Goal: Transaction & Acquisition: Purchase product/service

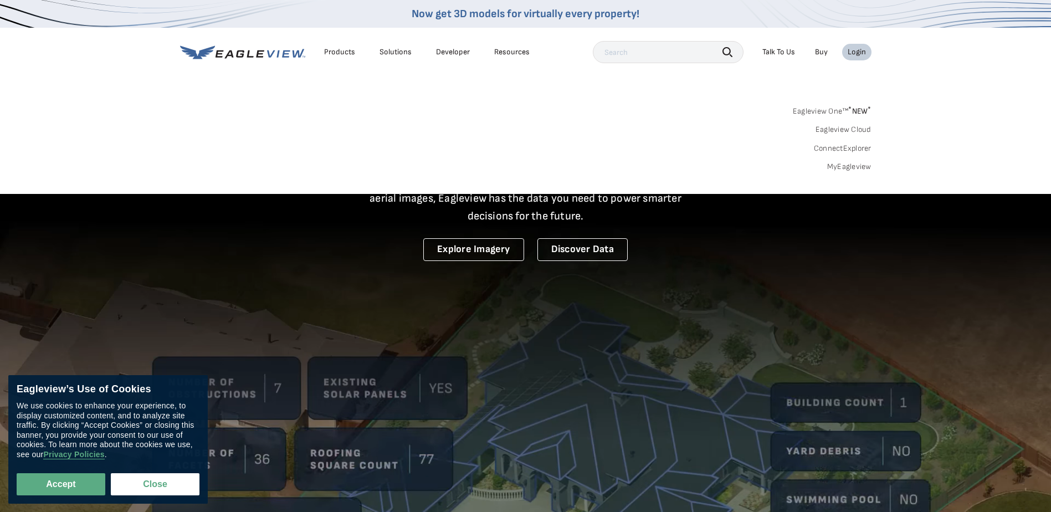
click at [858, 49] on div "Login" at bounding box center [857, 52] width 18 height 10
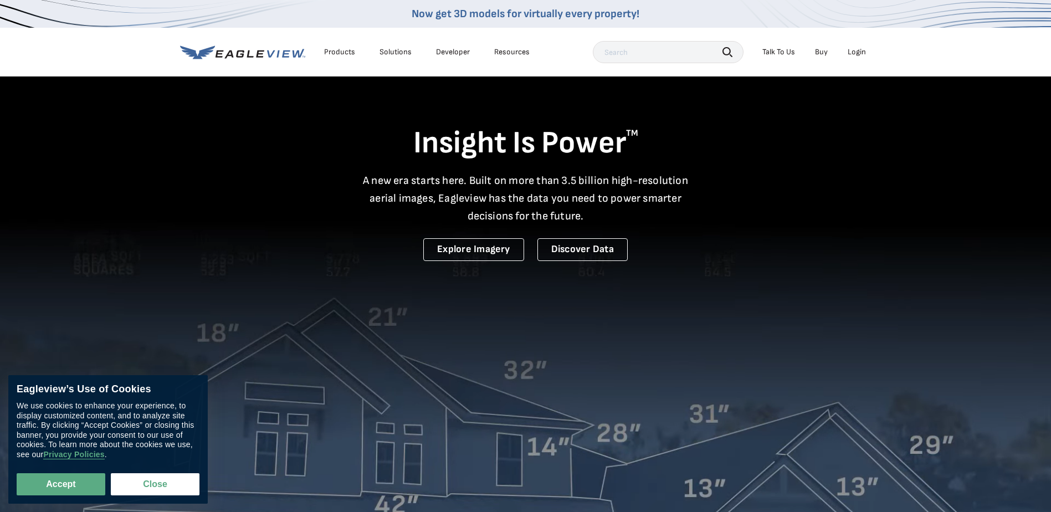
click at [860, 54] on div "Login" at bounding box center [857, 52] width 18 height 10
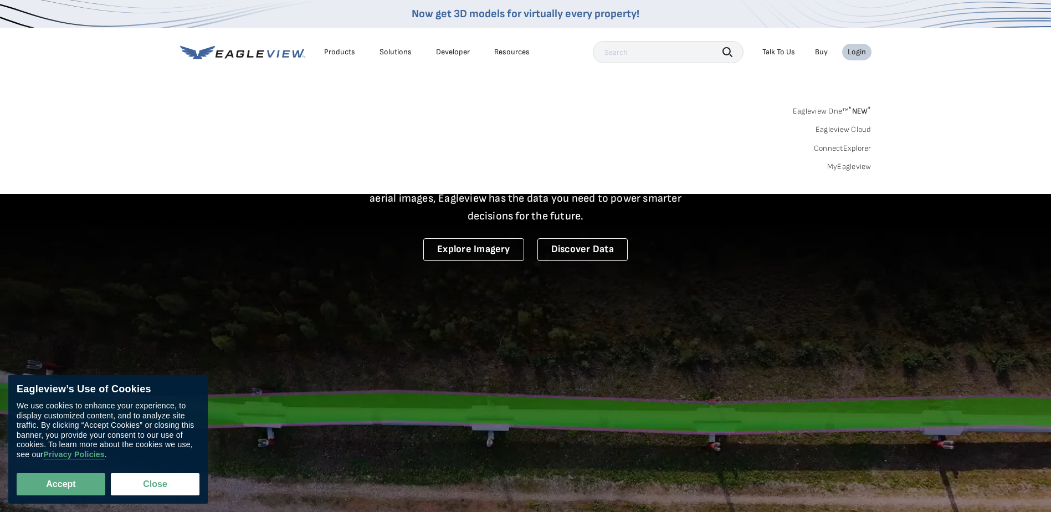
click at [833, 110] on link "Eagleview One™ * NEW *" at bounding box center [832, 109] width 79 height 13
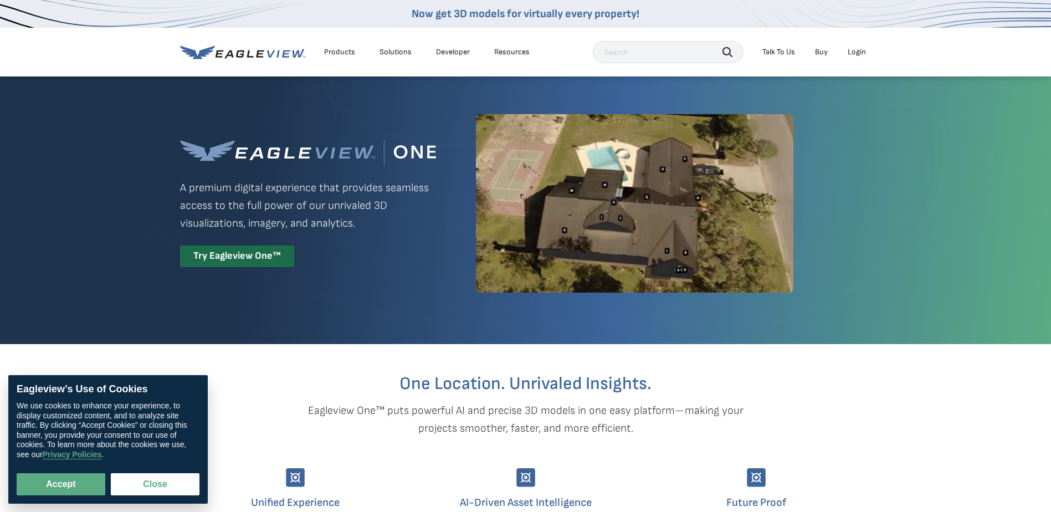
click at [854, 53] on div "Login" at bounding box center [857, 52] width 18 height 10
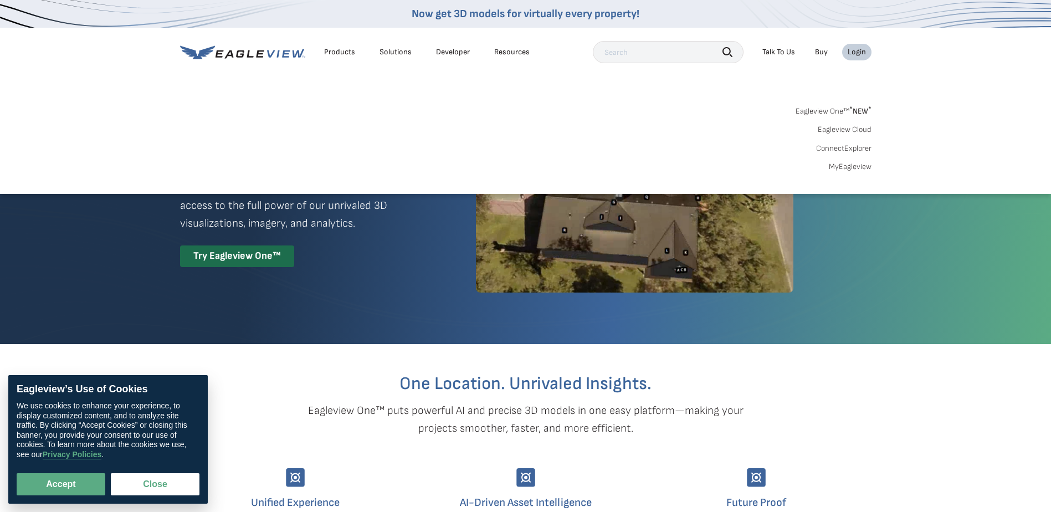
click at [862, 47] on li "Login" at bounding box center [856, 52] width 29 height 17
click at [856, 167] on link "MyEagleview" at bounding box center [850, 167] width 43 height 10
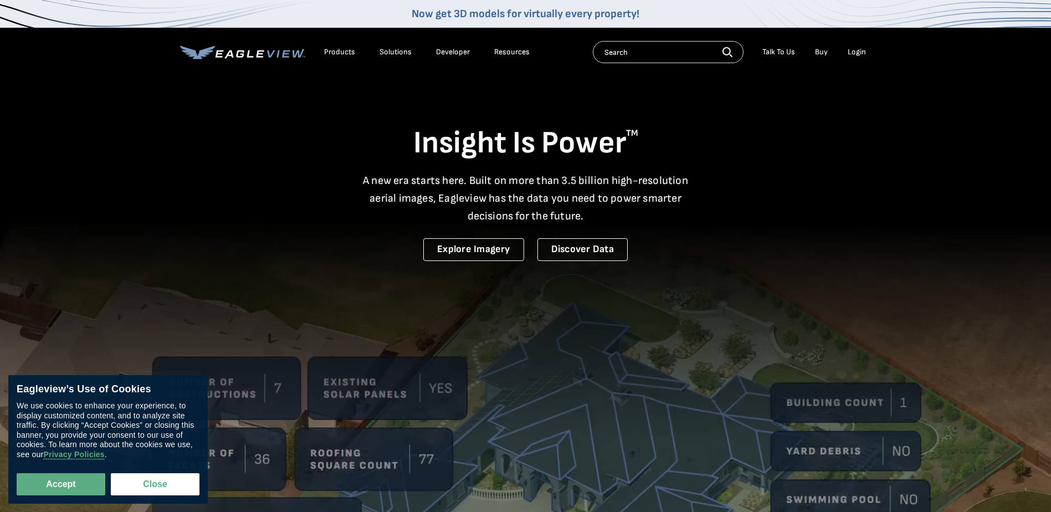
click at [856, 53] on div "Login" at bounding box center [857, 52] width 18 height 10
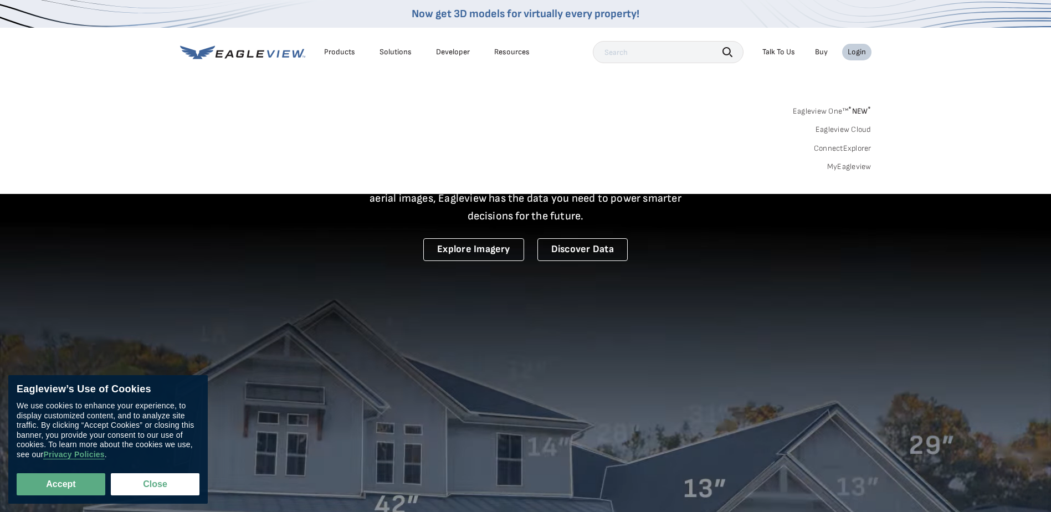
click at [861, 110] on span "* NEW *" at bounding box center [859, 110] width 23 height 9
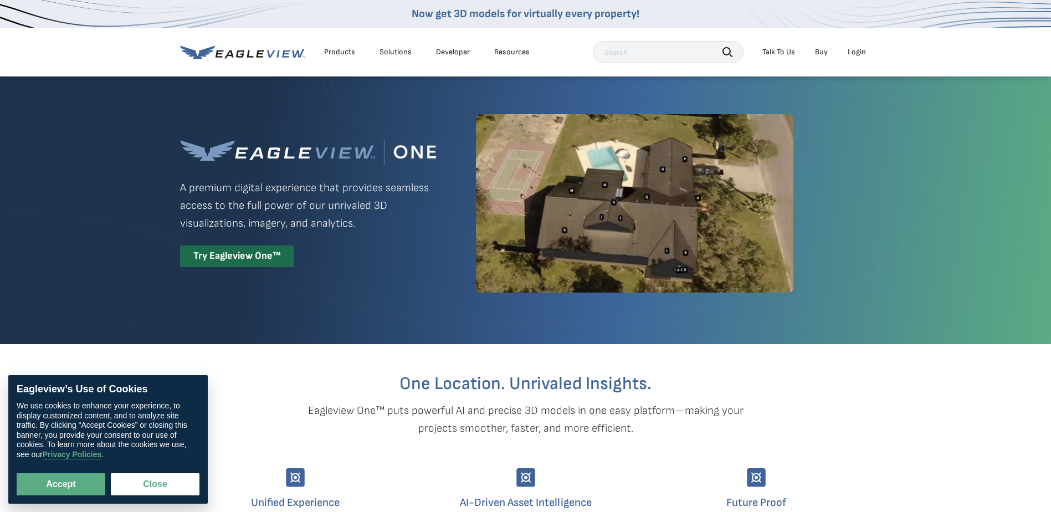
click at [859, 47] on li "Login" at bounding box center [856, 52] width 29 height 17
click at [856, 51] on div "Login" at bounding box center [857, 52] width 18 height 10
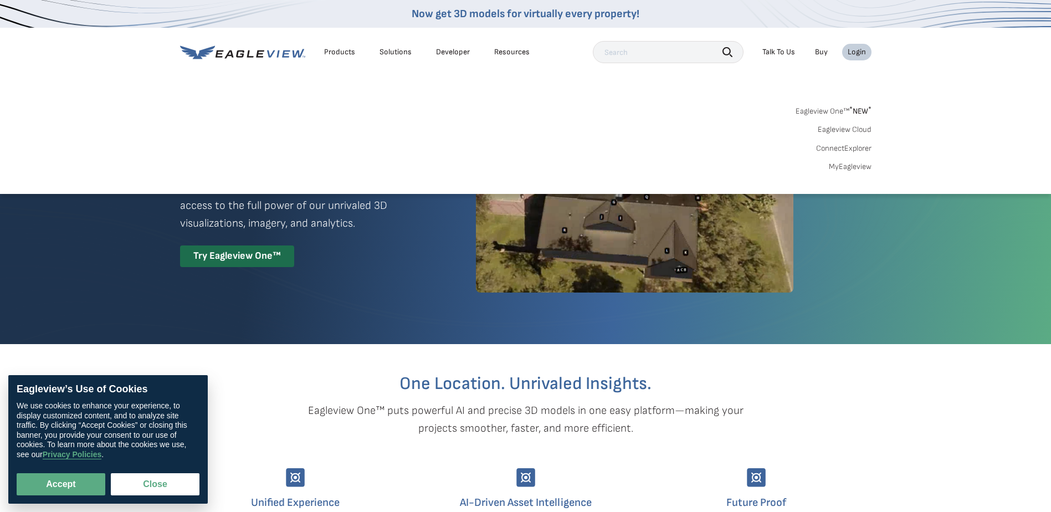
click at [862, 166] on link "MyEagleview" at bounding box center [850, 167] width 43 height 10
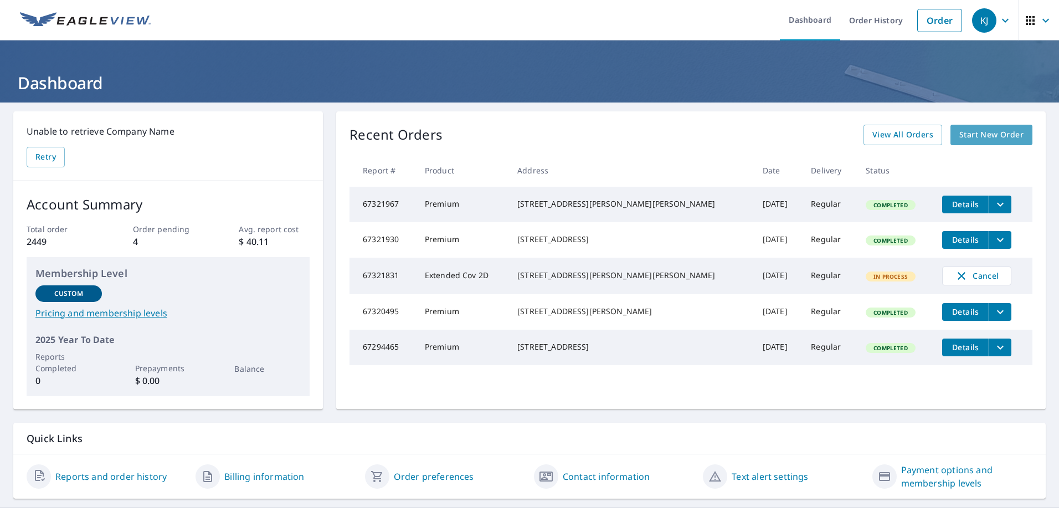
click at [962, 134] on span "Start New Order" at bounding box center [992, 135] width 64 height 14
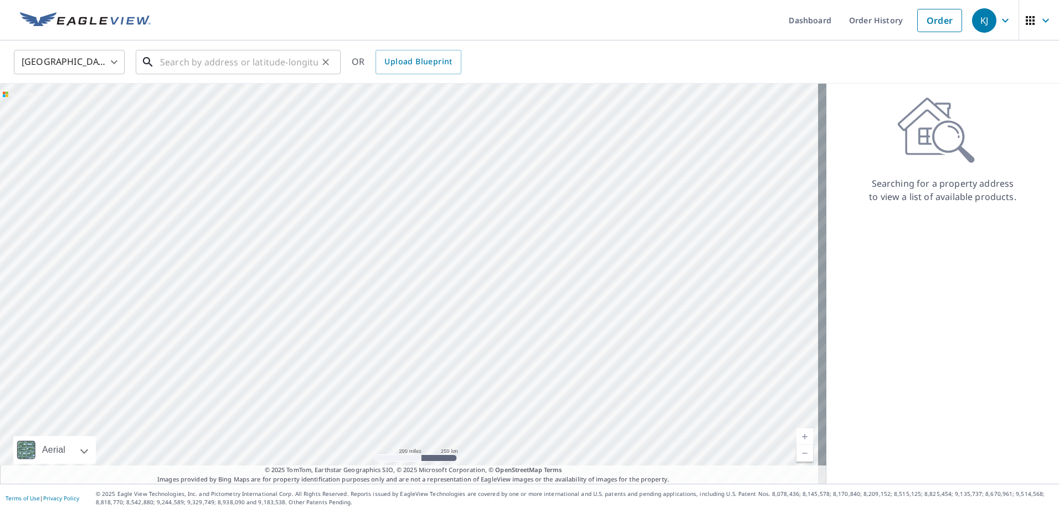
click at [162, 62] on input "text" at bounding box center [239, 62] width 158 height 31
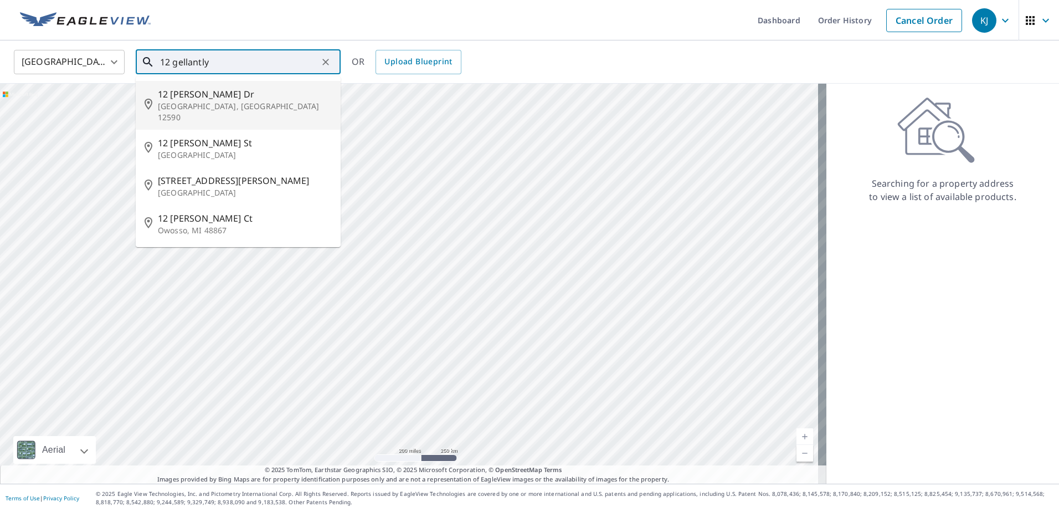
click at [186, 99] on span "12 [PERSON_NAME] Dr" at bounding box center [245, 94] width 174 height 13
type input "[STREET_ADDRESS][PERSON_NAME][PERSON_NAME]"
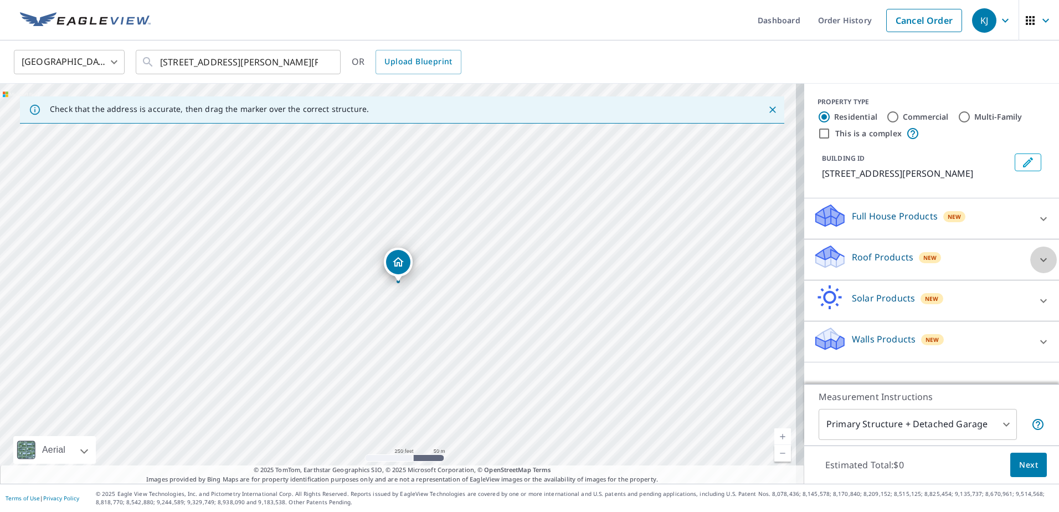
click at [1041, 259] on icon at bounding box center [1044, 260] width 7 height 4
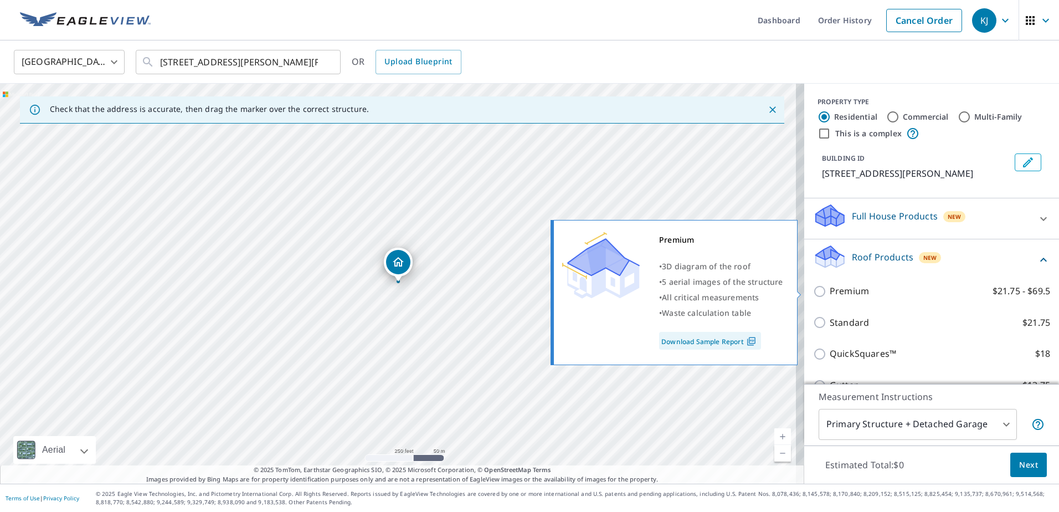
click at [813, 289] on input "Premium $21.75 - $69.5" at bounding box center [821, 291] width 17 height 13
checkbox input "true"
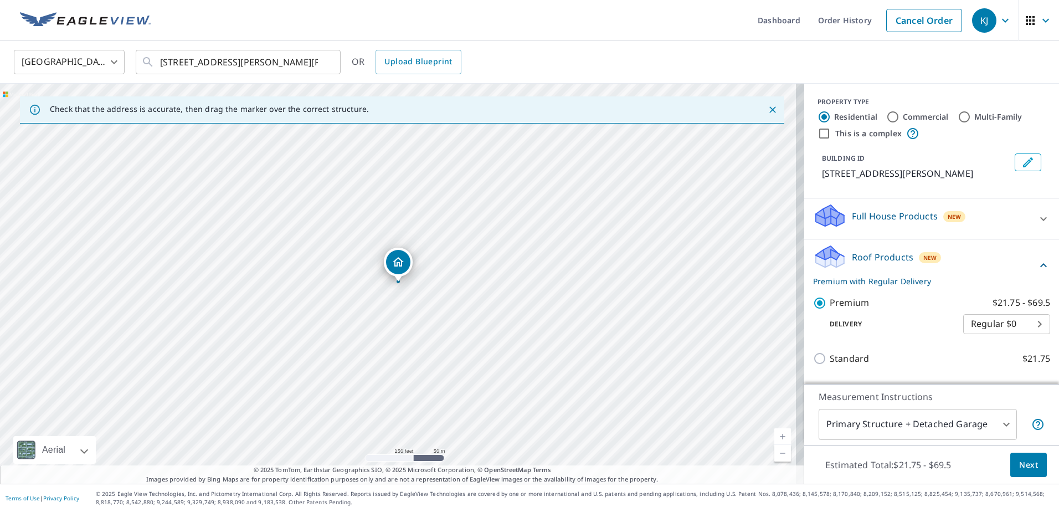
click at [1020, 459] on span "Next" at bounding box center [1029, 465] width 19 height 14
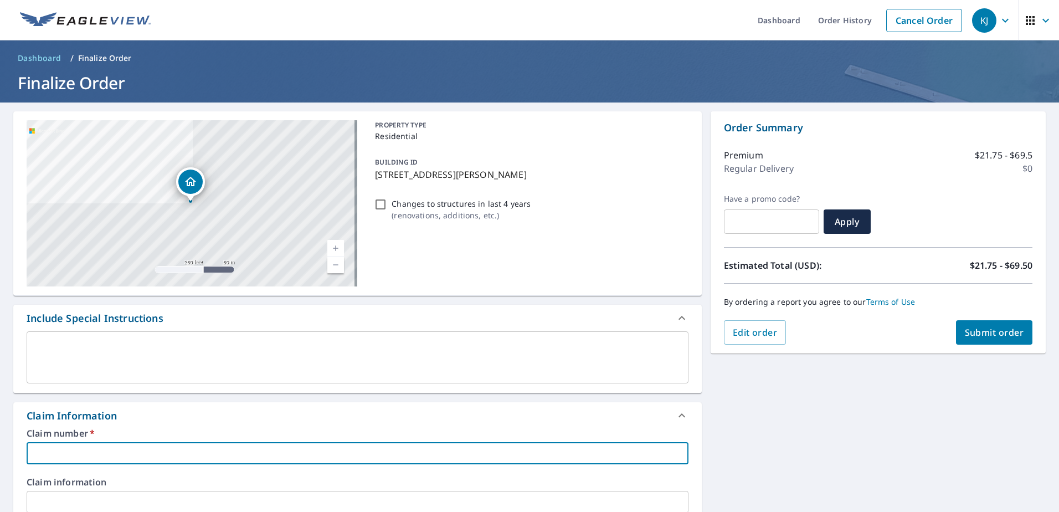
click at [56, 443] on input "text" at bounding box center [358, 453] width 662 height 22
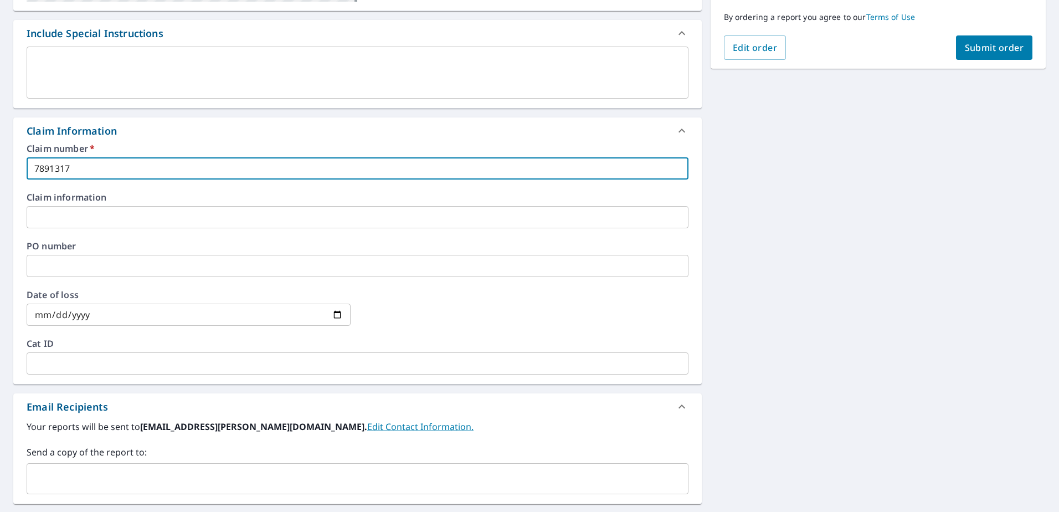
scroll to position [332, 0]
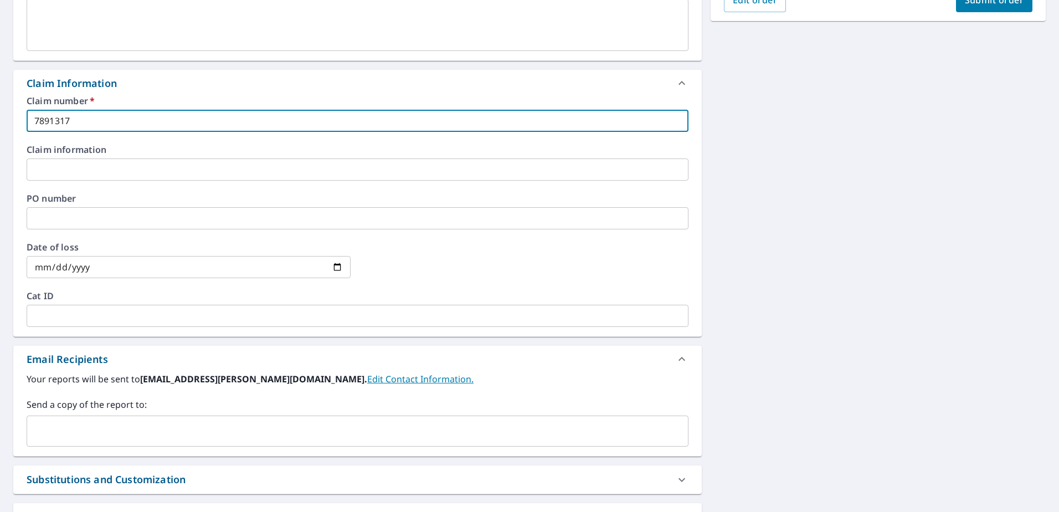
type input "7891317"
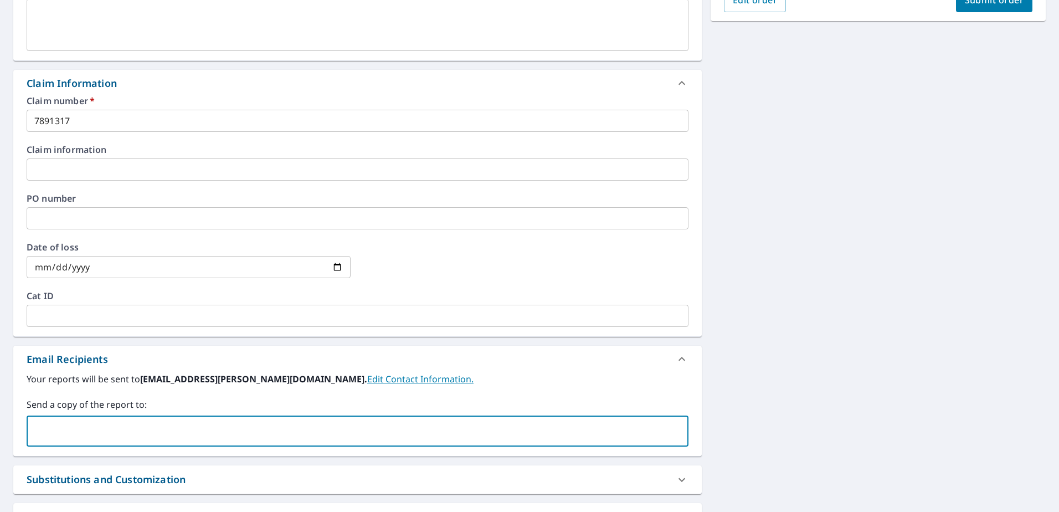
click at [55, 434] on input "text" at bounding box center [350, 431] width 636 height 21
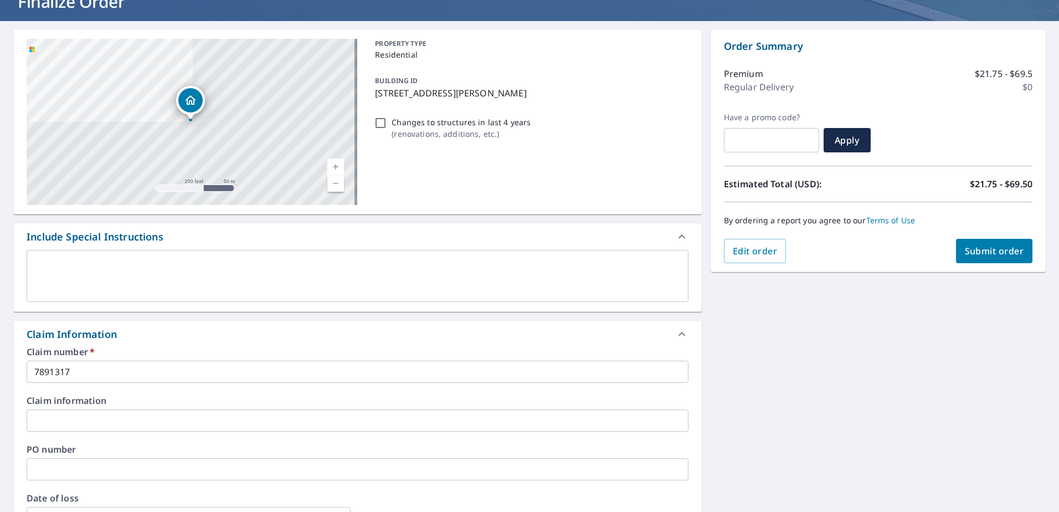
scroll to position [0, 0]
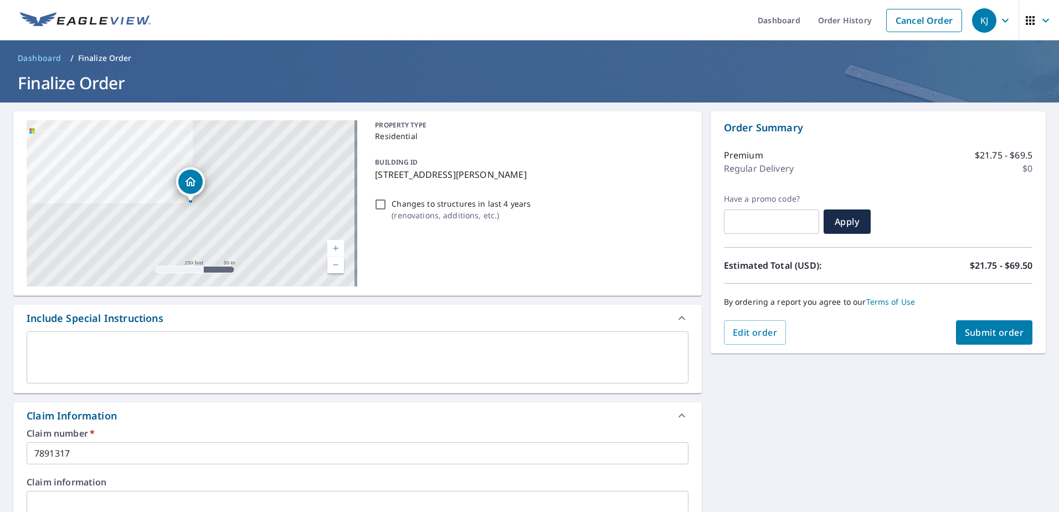
type input "[EMAIL_ADDRESS][PERSON_NAME][DOMAIN_NAME]"
click at [975, 335] on span "Submit order" at bounding box center [994, 332] width 59 height 12
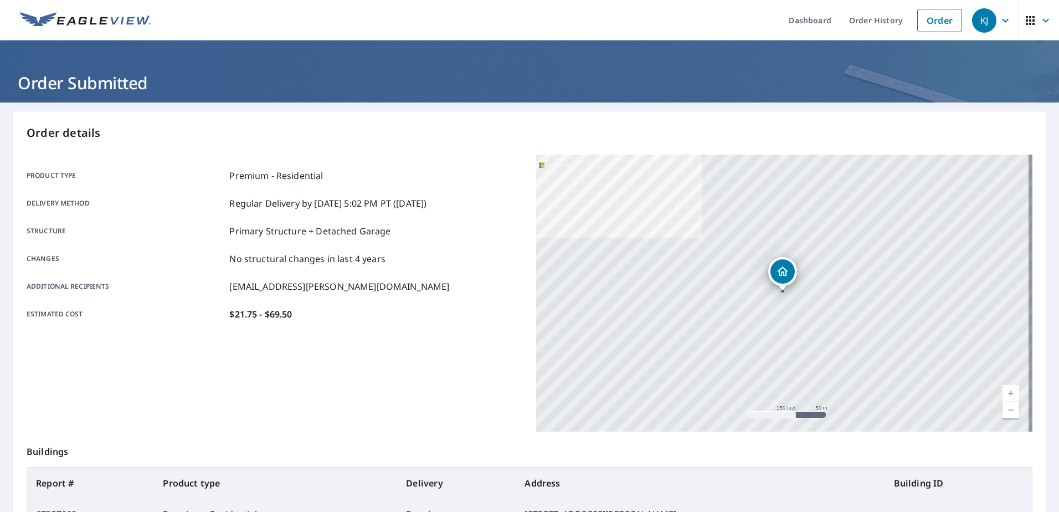
click at [880, 70] on header "Order Submitted" at bounding box center [529, 71] width 1059 height 62
